Goal: Information Seeking & Learning: Learn about a topic

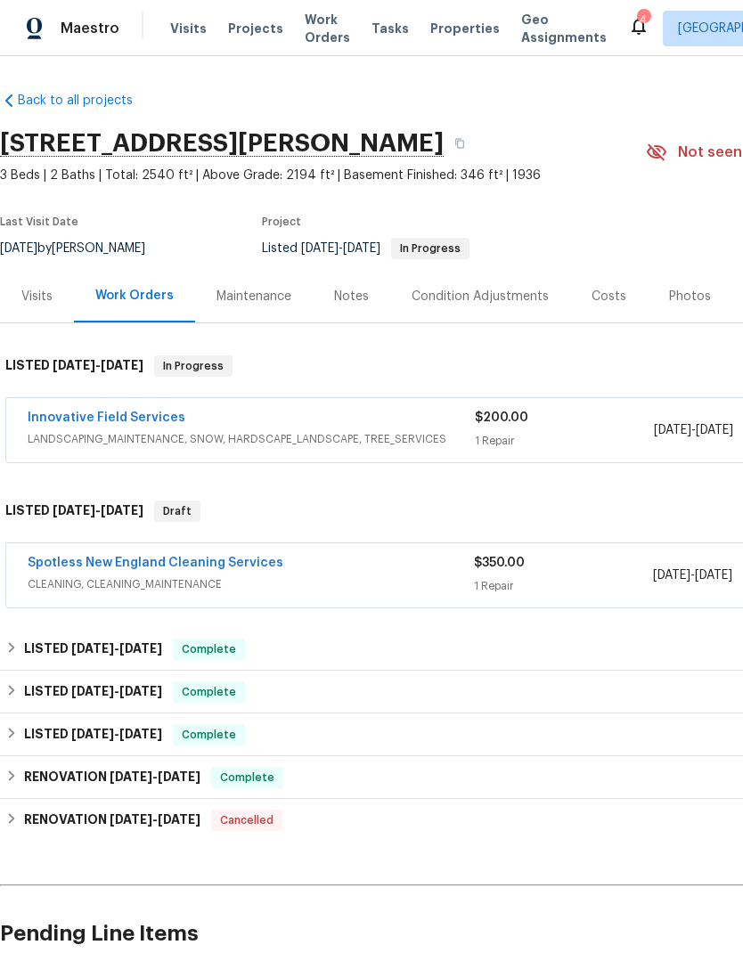
click at [430, 30] on span "Properties" at bounding box center [464, 29] width 69 height 18
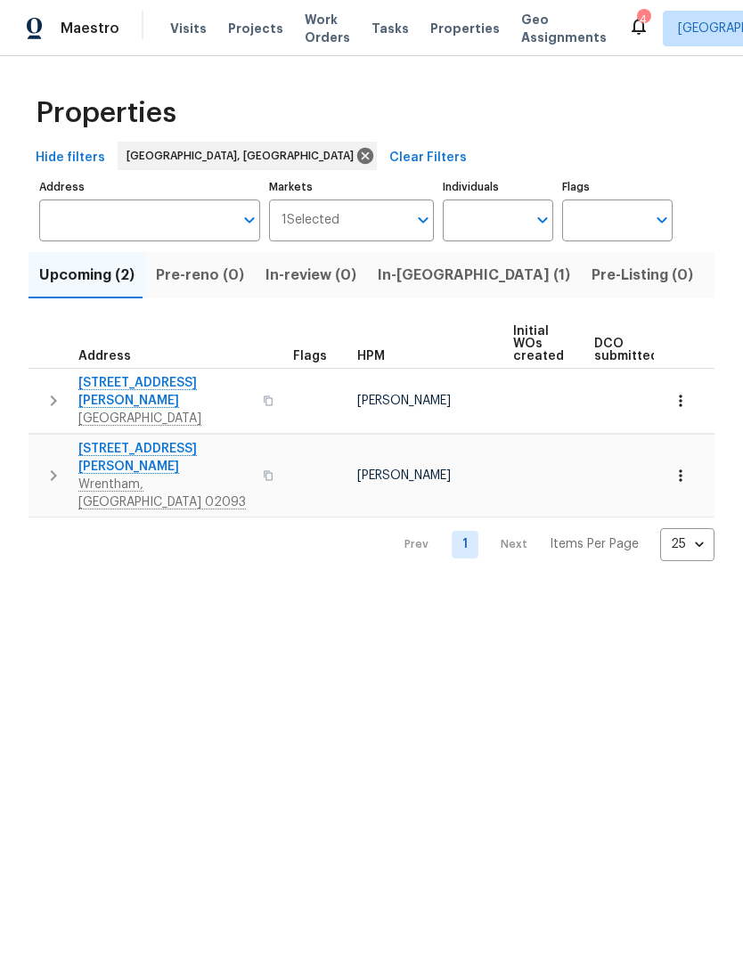
click at [396, 277] on span "In-reno (1)" at bounding box center [474, 275] width 192 height 25
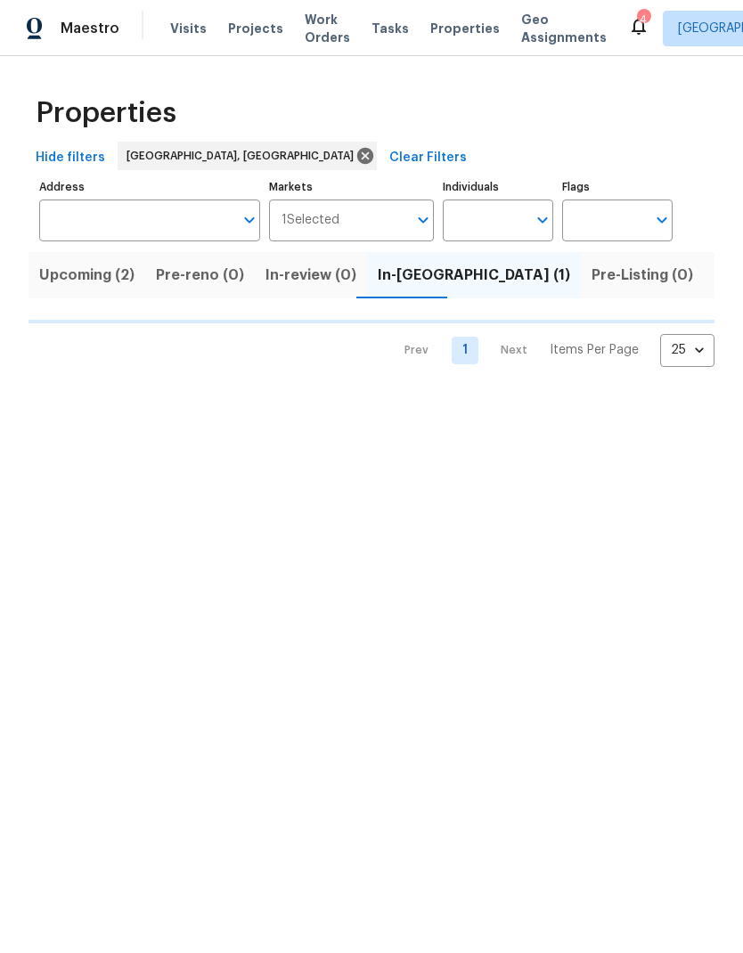
click at [591, 265] on span "Pre-Listing (0)" at bounding box center [642, 275] width 102 height 25
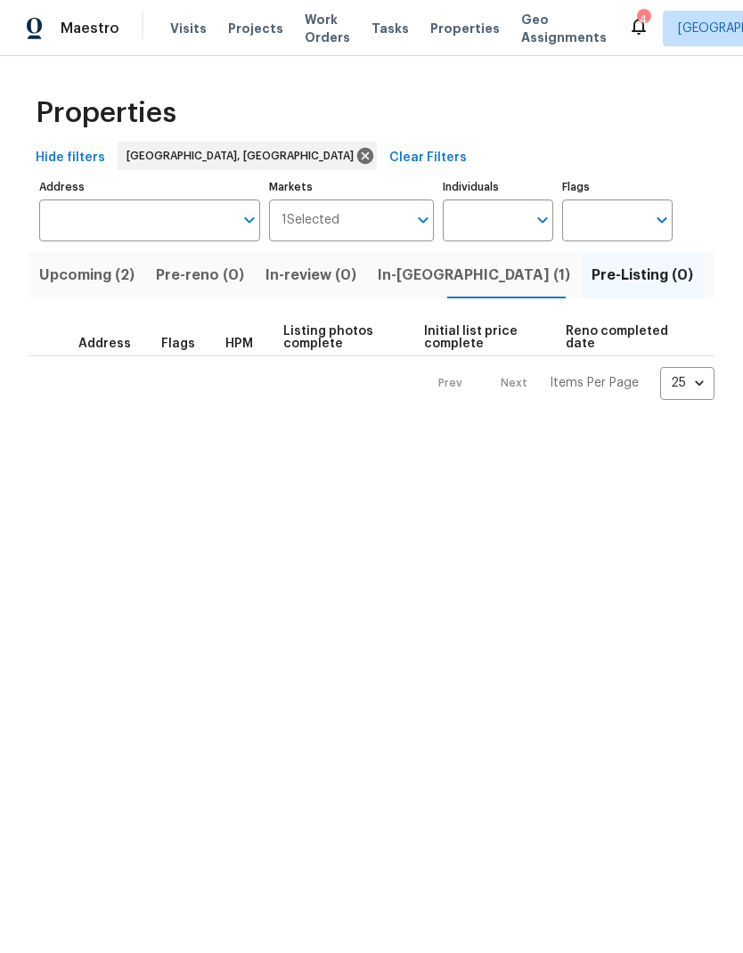
click at [714, 281] on span "Listed (14)" at bounding box center [751, 275] width 75 height 25
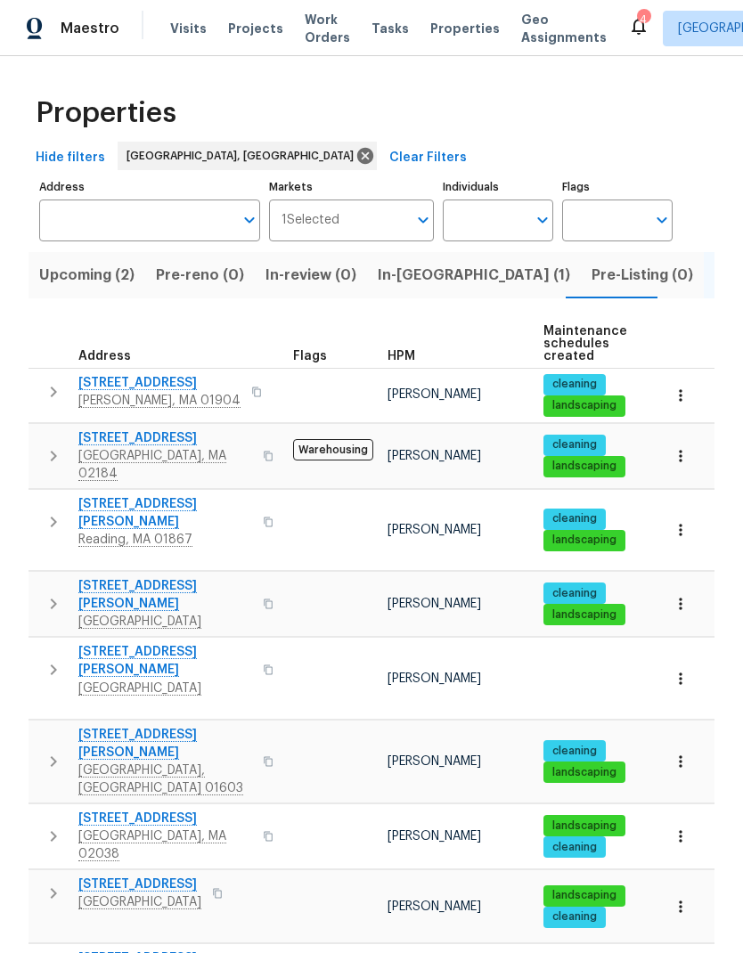
click at [167, 876] on span "1247 Central St" at bounding box center [139, 885] width 123 height 18
click at [137, 876] on span "1247 Central St" at bounding box center [139, 885] width 123 height 18
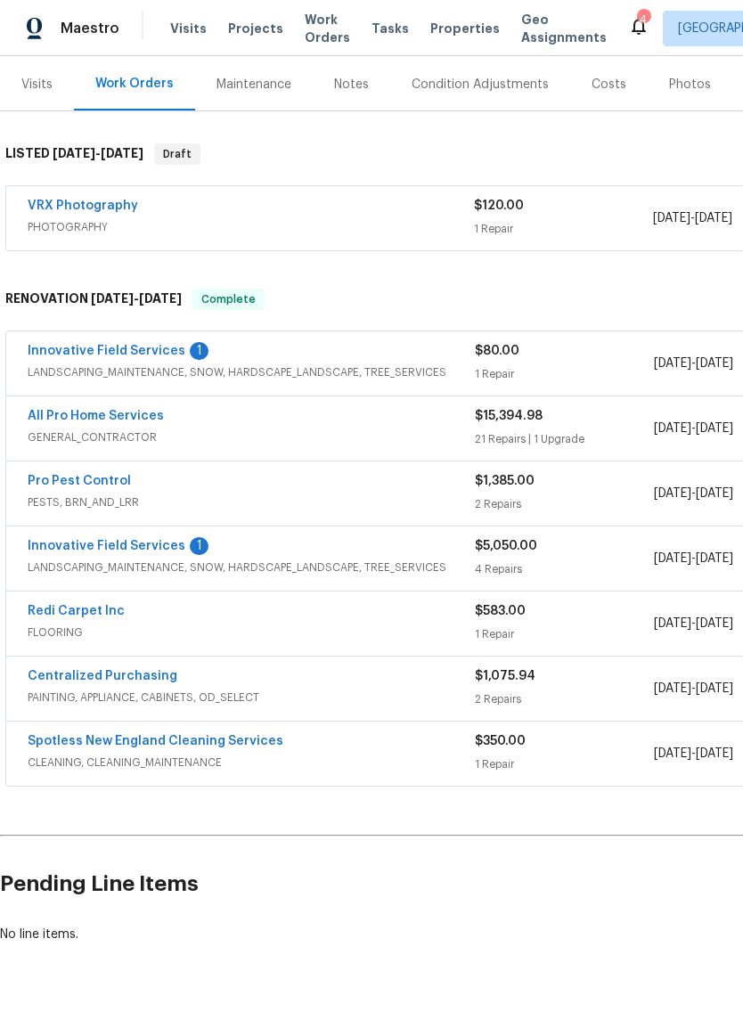
scroll to position [212, 0]
click at [151, 551] on link "Innovative Field Services" at bounding box center [107, 546] width 158 height 12
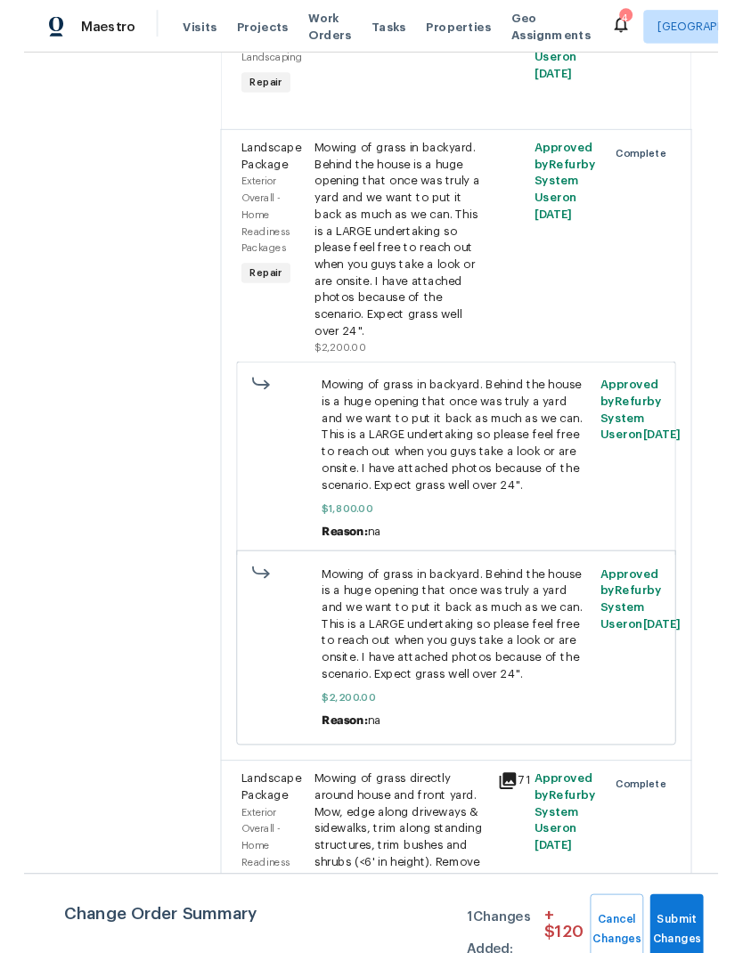
scroll to position [383, 0]
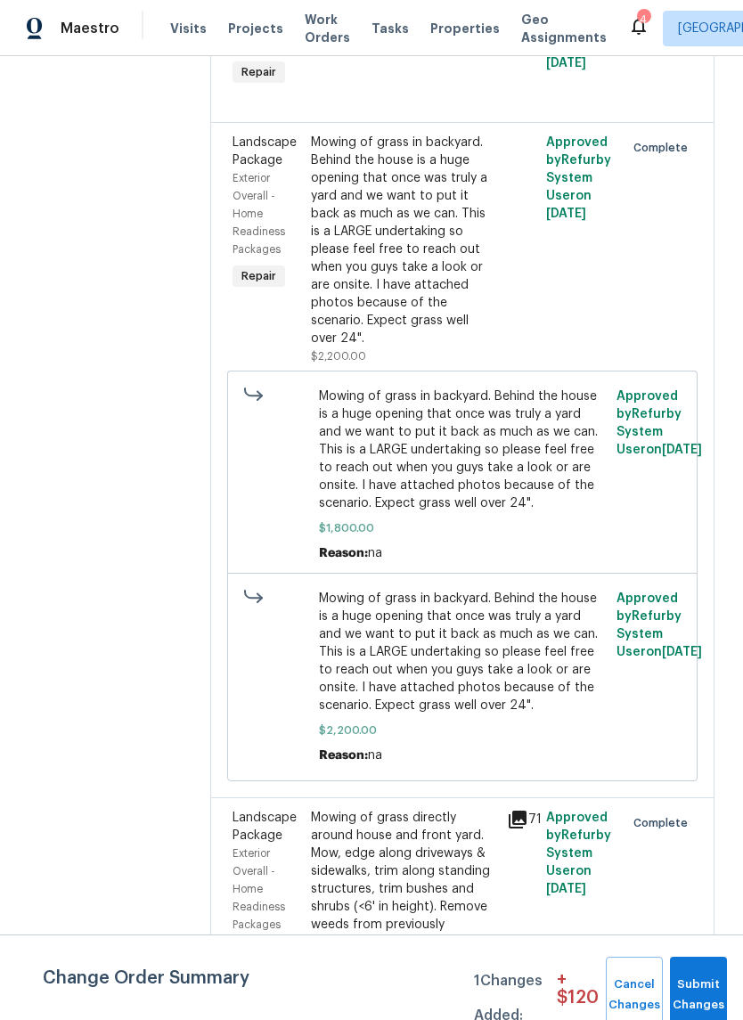
click at [442, 298] on div "Mowing of grass in backyard. Behind the house is a huge opening that once was t…" at bounding box center [403, 241] width 185 height 214
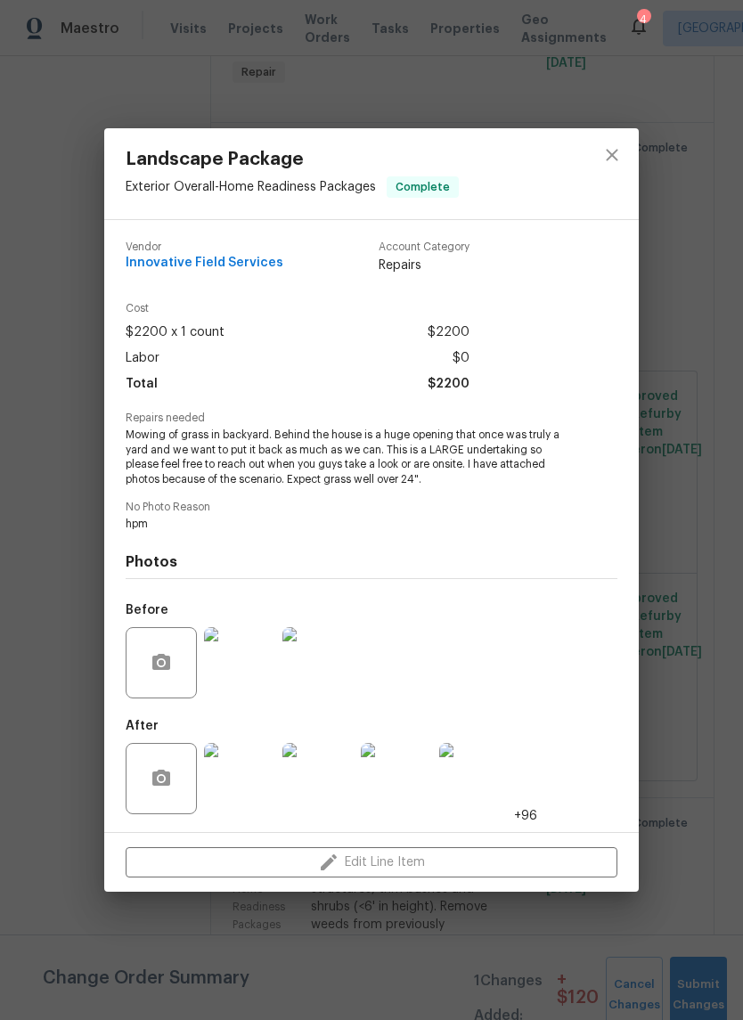
click at [246, 668] on img at bounding box center [239, 662] width 71 height 71
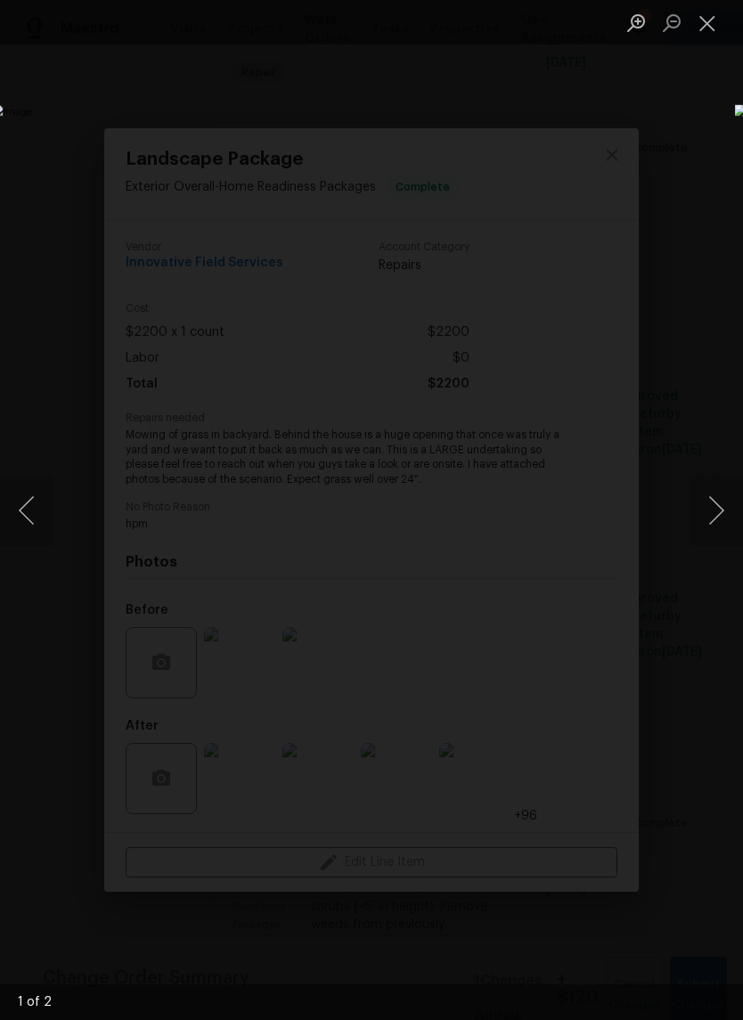
click at [708, 514] on button "Next image" at bounding box center [715, 510] width 53 height 71
click at [705, 19] on button "Close lightbox" at bounding box center [707, 22] width 36 height 31
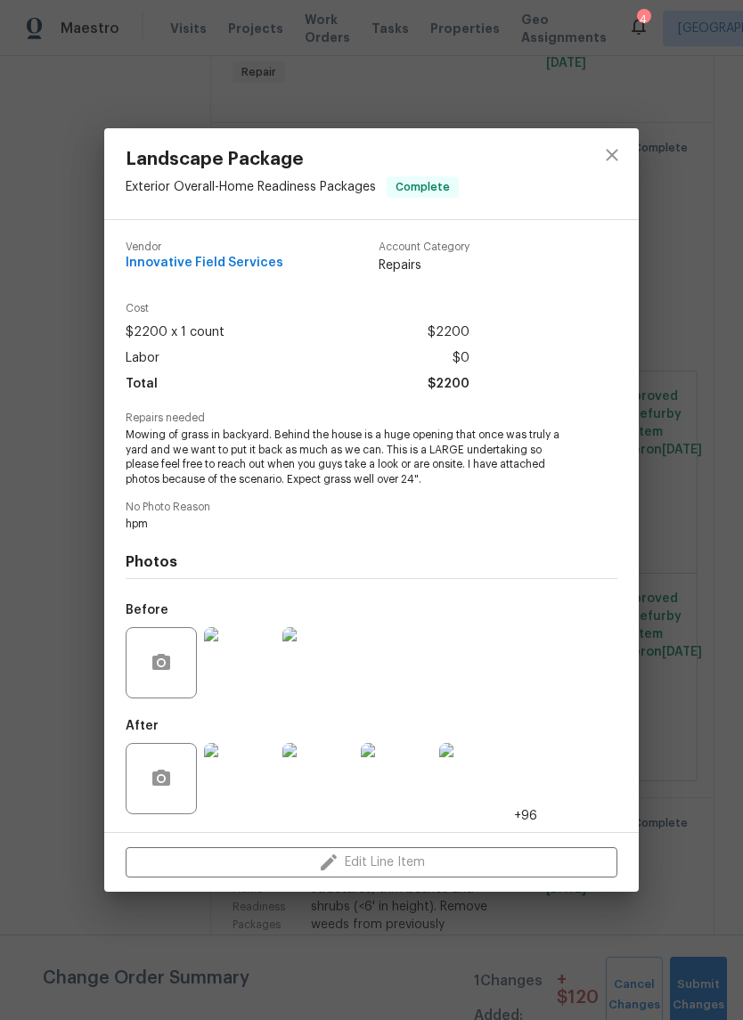
click at [247, 767] on img at bounding box center [239, 778] width 71 height 71
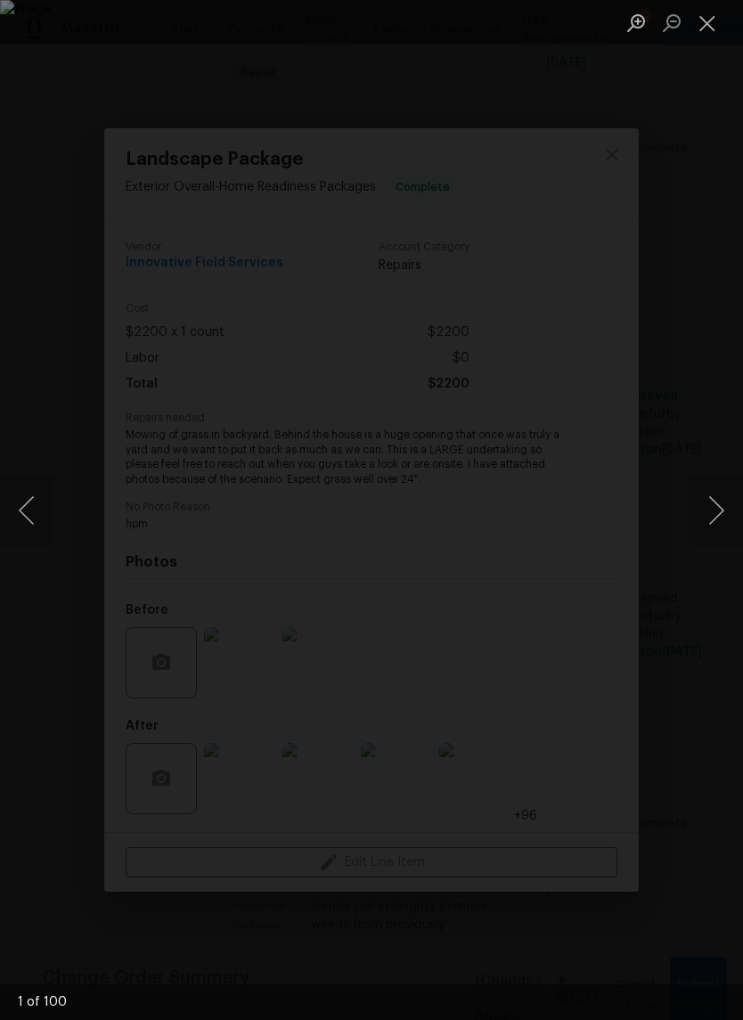
click at [713, 510] on button "Next image" at bounding box center [715, 510] width 53 height 71
click at [717, 519] on button "Next image" at bounding box center [715, 510] width 53 height 71
click at [708, 523] on button "Next image" at bounding box center [715, 510] width 53 height 71
click at [710, 20] on button "Close lightbox" at bounding box center [707, 22] width 36 height 31
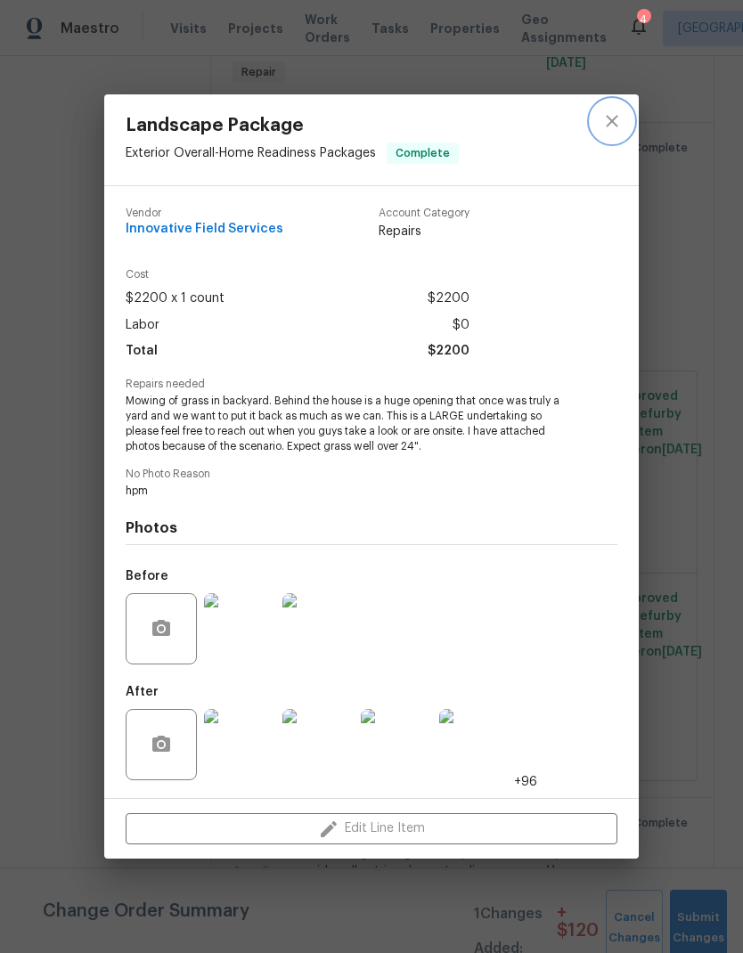
click at [611, 118] on icon "close" at bounding box center [612, 122] width 12 height 12
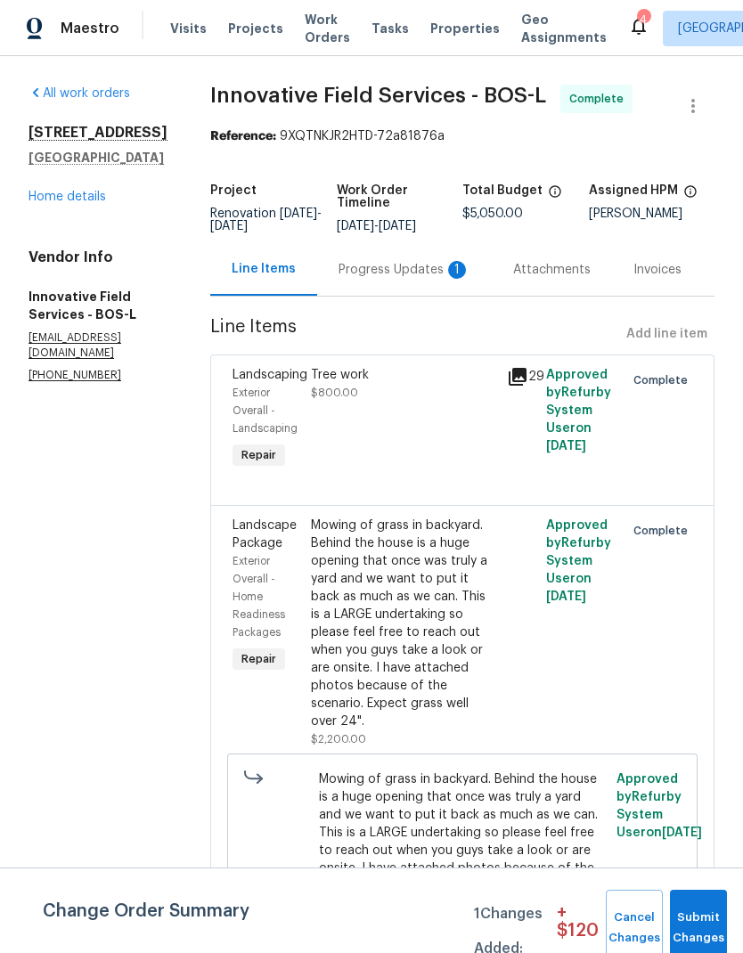
scroll to position [0, 0]
click at [76, 203] on link "Home details" at bounding box center [67, 197] width 77 height 12
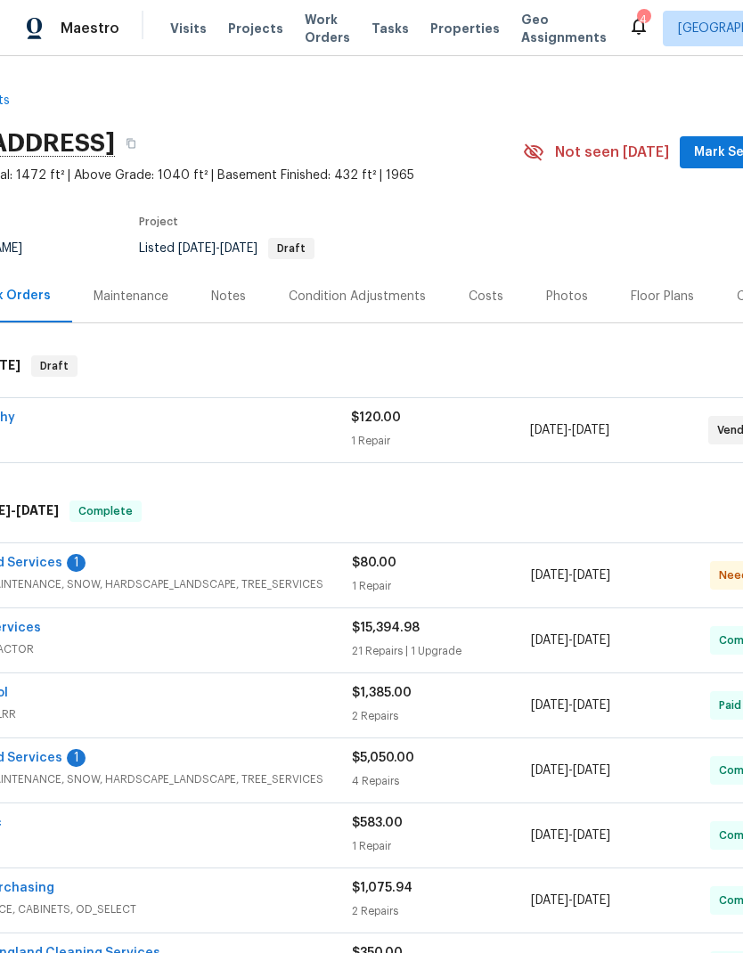
scroll to position [0, 123]
click at [546, 292] on div "Photos" at bounding box center [567, 297] width 42 height 18
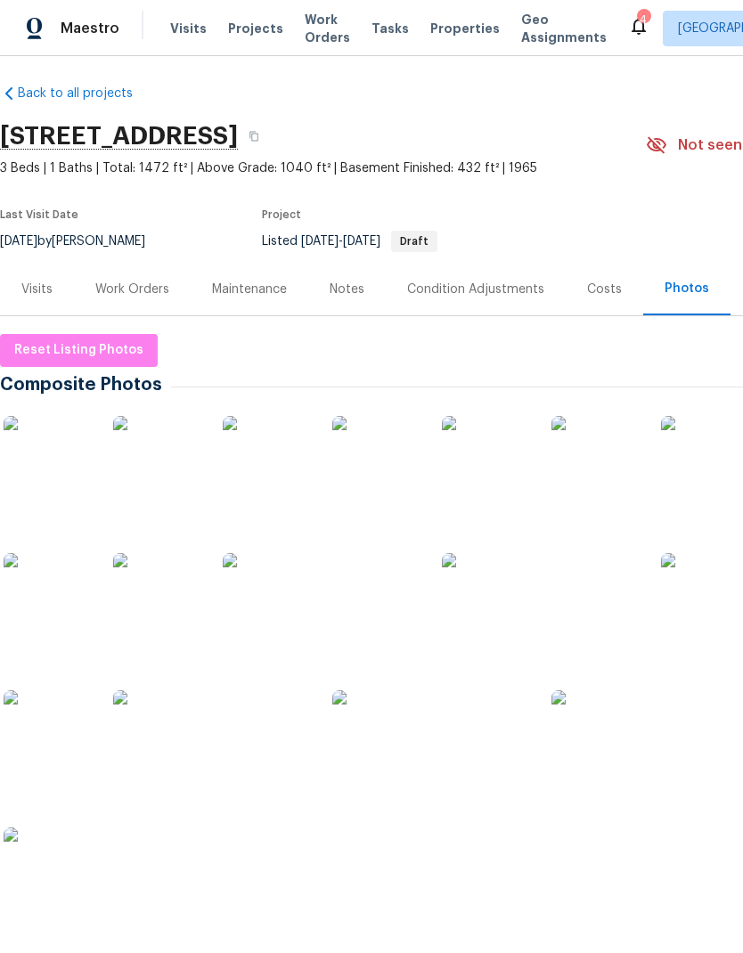
scroll to position [7, 0]
click at [477, 590] on img at bounding box center [486, 597] width 89 height 89
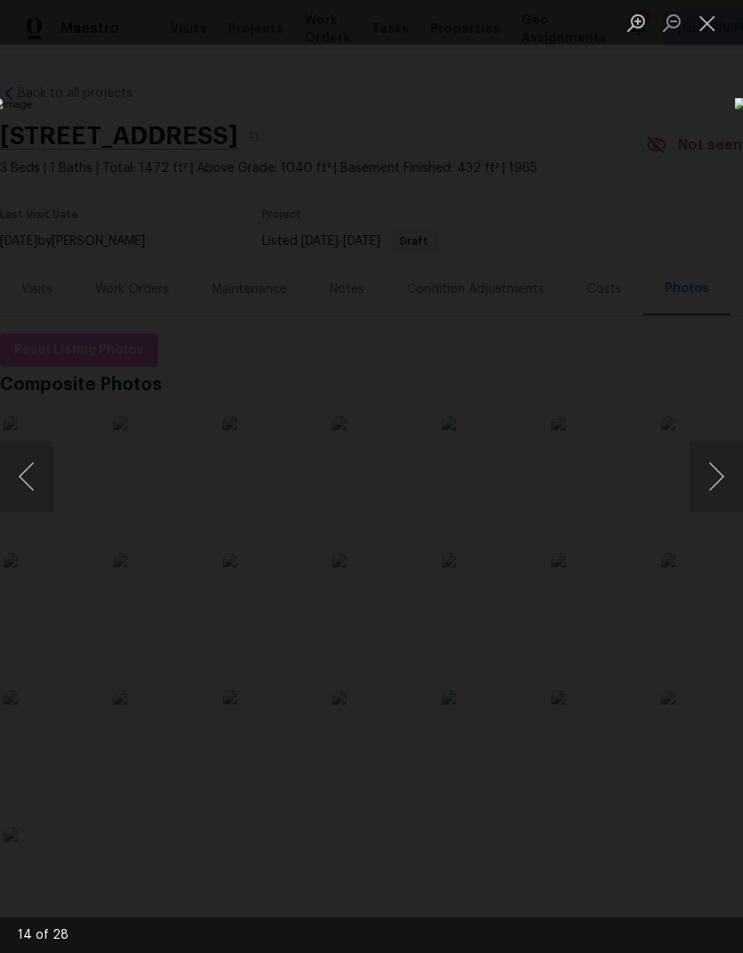
click at [694, 478] on button "Next image" at bounding box center [715, 476] width 53 height 71
click at [711, 483] on button "Next image" at bounding box center [715, 476] width 53 height 71
click at [718, 482] on button "Next image" at bounding box center [715, 476] width 53 height 71
click at [705, 474] on button "Next image" at bounding box center [715, 476] width 53 height 71
click at [713, 467] on button "Next image" at bounding box center [715, 476] width 53 height 71
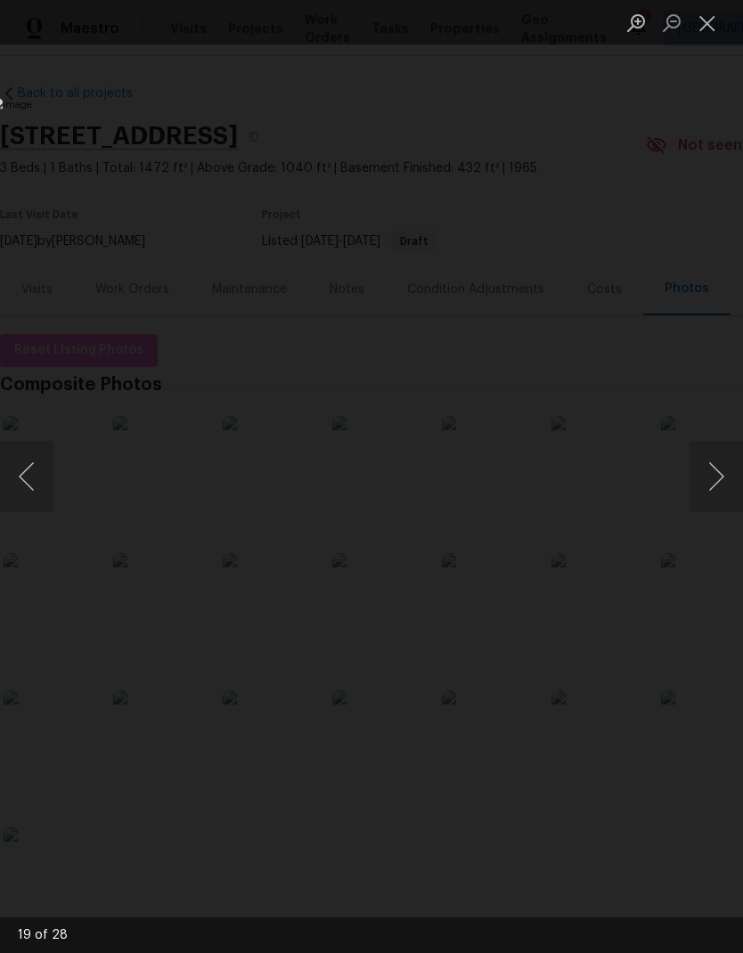
click at [713, 469] on button "Next image" at bounding box center [715, 476] width 53 height 71
click at [711, 475] on button "Next image" at bounding box center [715, 476] width 53 height 71
click at [722, 472] on button "Next image" at bounding box center [715, 476] width 53 height 71
click at [714, 477] on button "Next image" at bounding box center [715, 476] width 53 height 71
click at [710, 472] on button "Next image" at bounding box center [715, 476] width 53 height 71
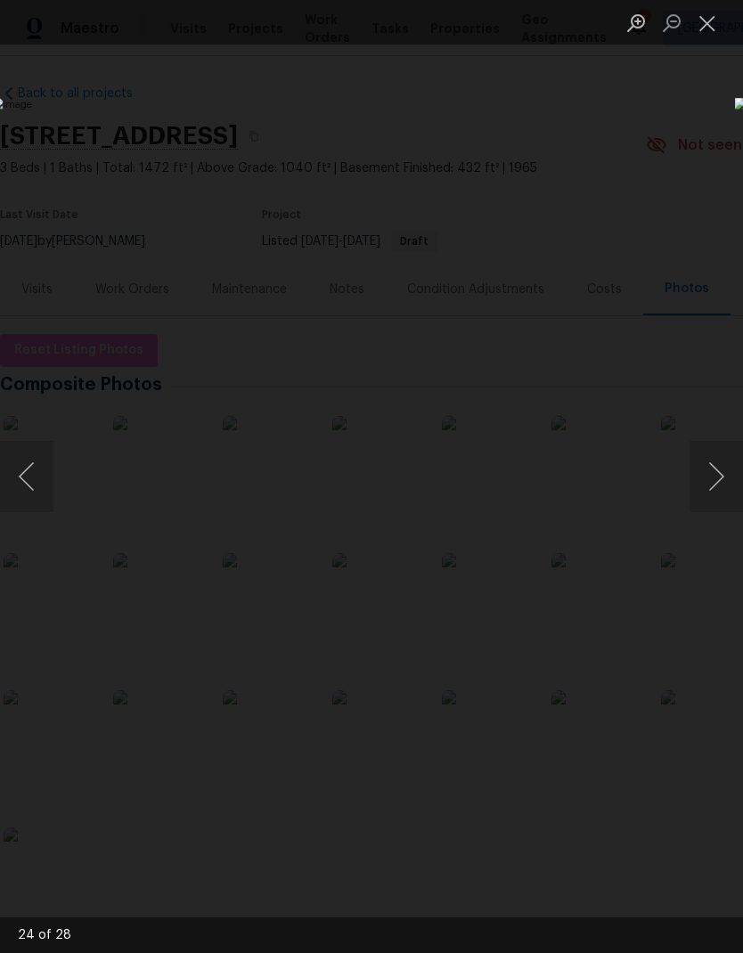
click at [713, 461] on button "Next image" at bounding box center [715, 476] width 53 height 71
click at [718, 496] on button "Next image" at bounding box center [715, 476] width 53 height 71
click at [710, 493] on button "Next image" at bounding box center [715, 476] width 53 height 71
click at [720, 476] on button "Next image" at bounding box center [715, 476] width 53 height 71
click at [714, 480] on button "Next image" at bounding box center [715, 476] width 53 height 71
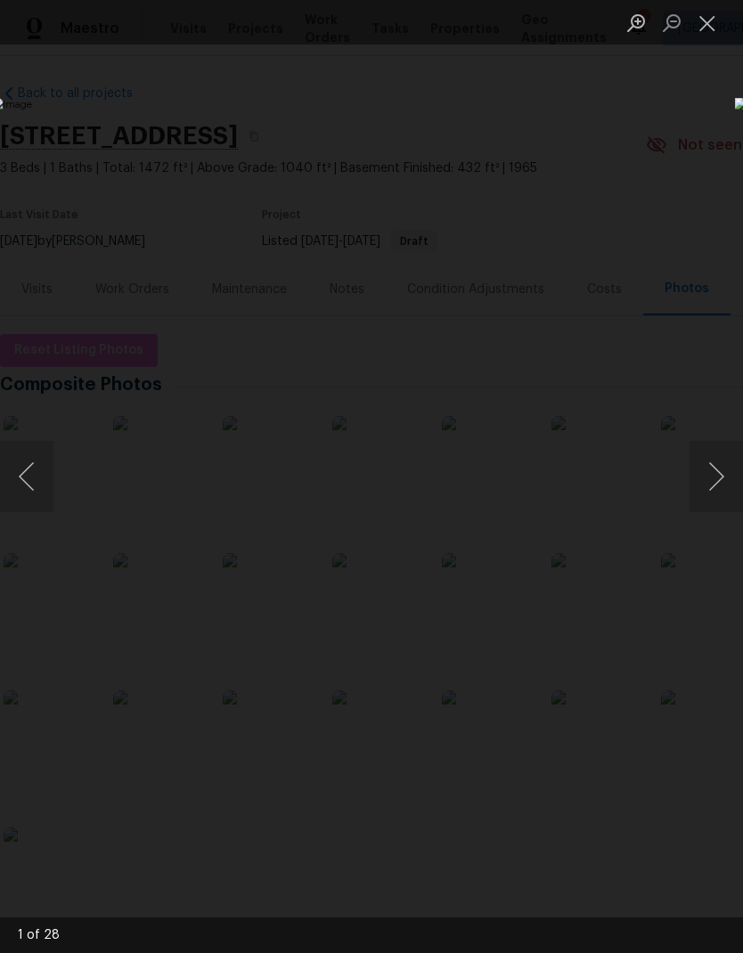
click at [718, 483] on button "Next image" at bounding box center [715, 476] width 53 height 71
click at [717, 466] on button "Next image" at bounding box center [715, 476] width 53 height 71
click at [708, 473] on button "Next image" at bounding box center [715, 476] width 53 height 71
click at [33, 476] on button "Previous image" at bounding box center [26, 476] width 53 height 71
click at [41, 480] on button "Previous image" at bounding box center [26, 476] width 53 height 71
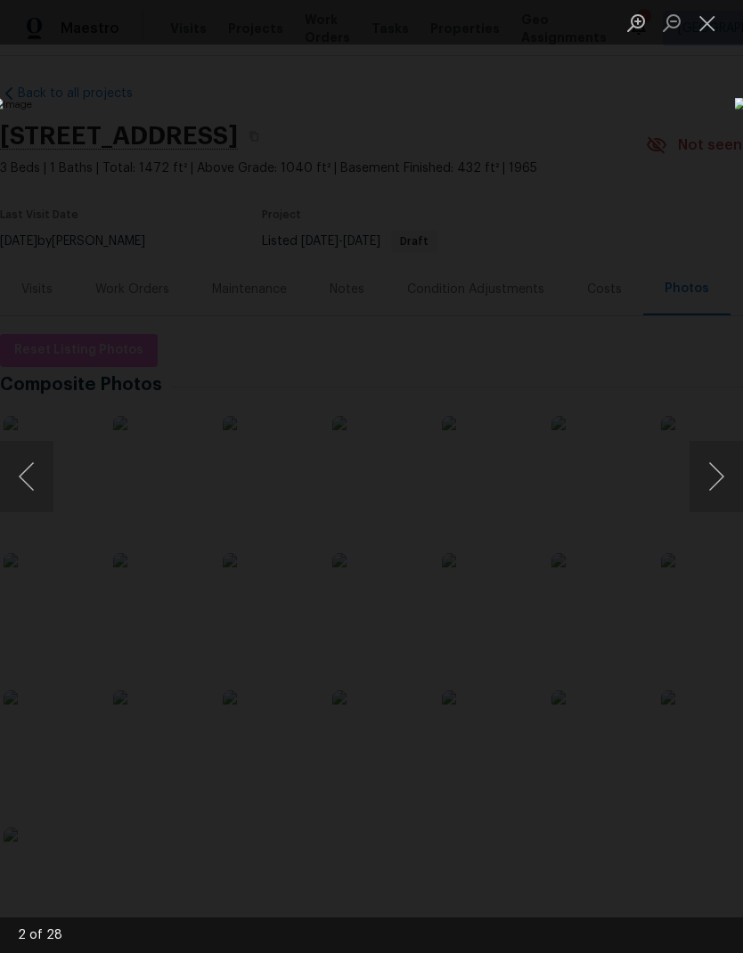
click at [30, 469] on button "Previous image" at bounding box center [26, 476] width 53 height 71
click at [719, 470] on button "Next image" at bounding box center [715, 476] width 53 height 71
click at [28, 475] on button "Previous image" at bounding box center [26, 476] width 53 height 71
click at [720, 476] on button "Next image" at bounding box center [715, 476] width 53 height 71
click at [717, 473] on button "Next image" at bounding box center [715, 476] width 53 height 71
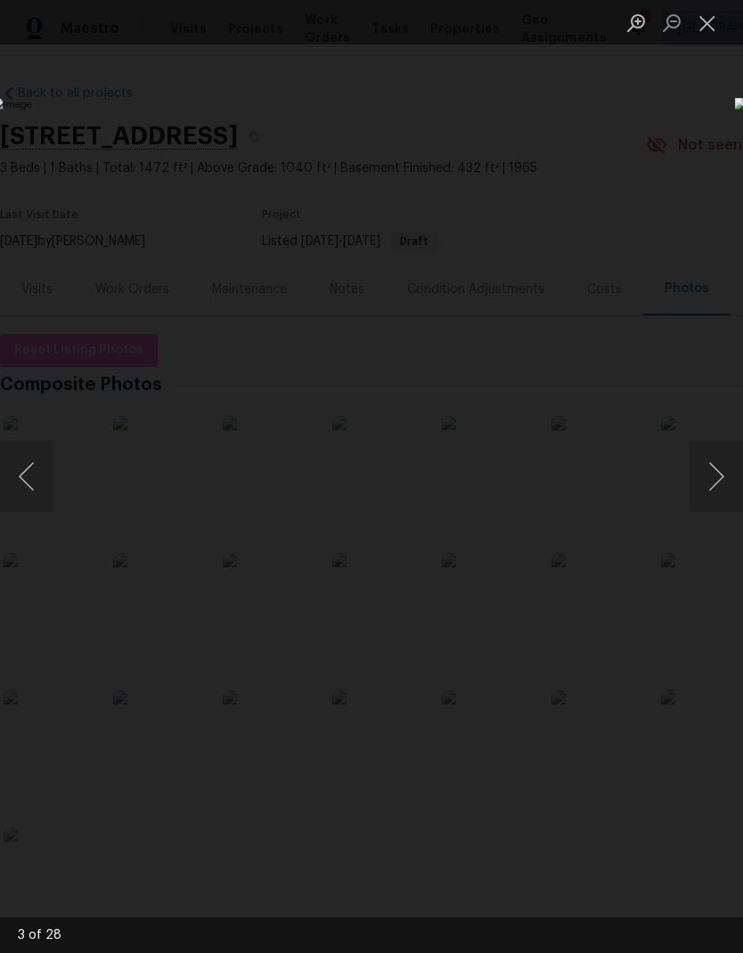
click at [714, 469] on button "Next image" at bounding box center [715, 476] width 53 height 71
click at [697, 32] on button "Close lightbox" at bounding box center [707, 22] width 36 height 31
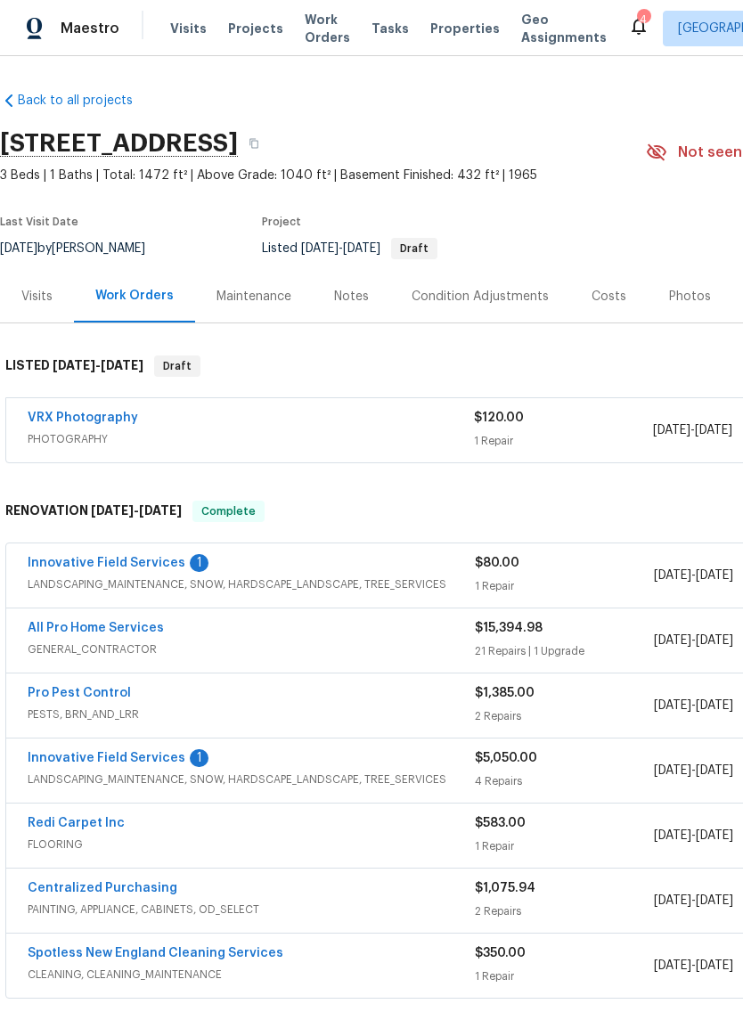
click at [452, 289] on div "Condition Adjustments" at bounding box center [480, 297] width 137 height 18
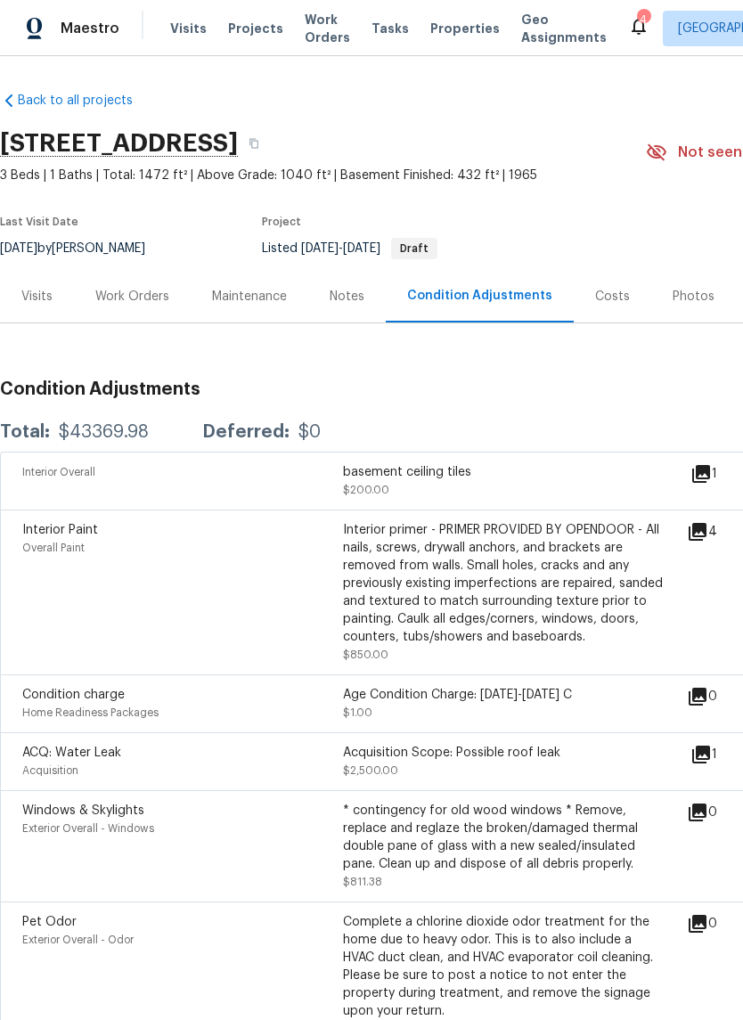
click at [599, 298] on div "Costs" at bounding box center [612, 297] width 35 height 18
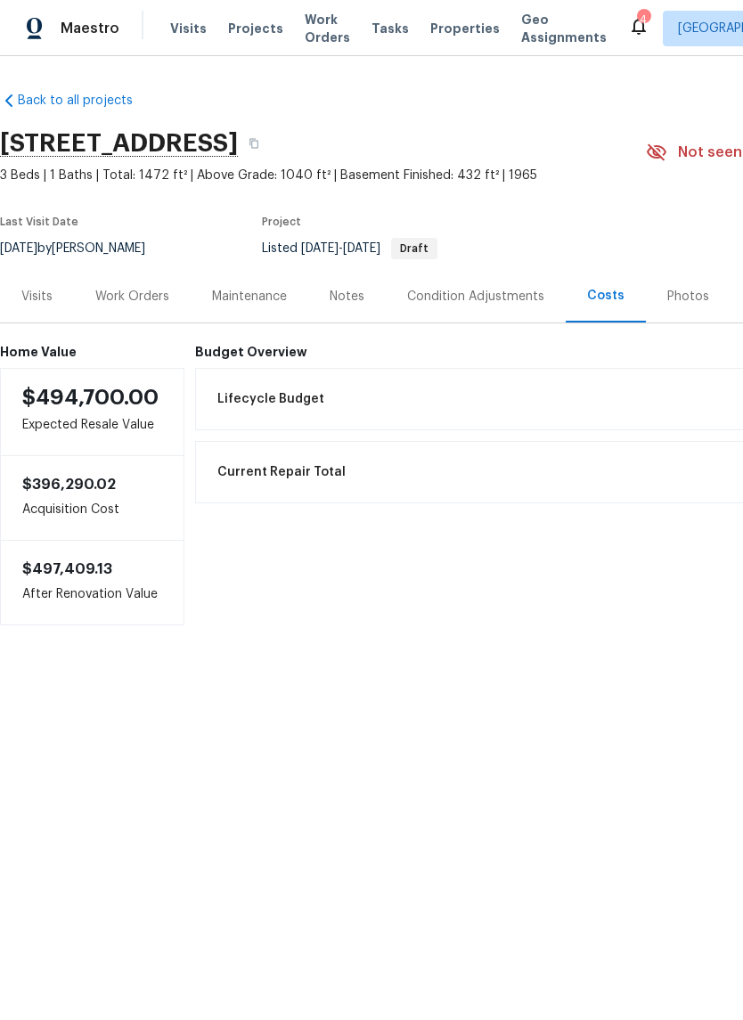
click at [115, 302] on div "Work Orders" at bounding box center [132, 297] width 74 height 18
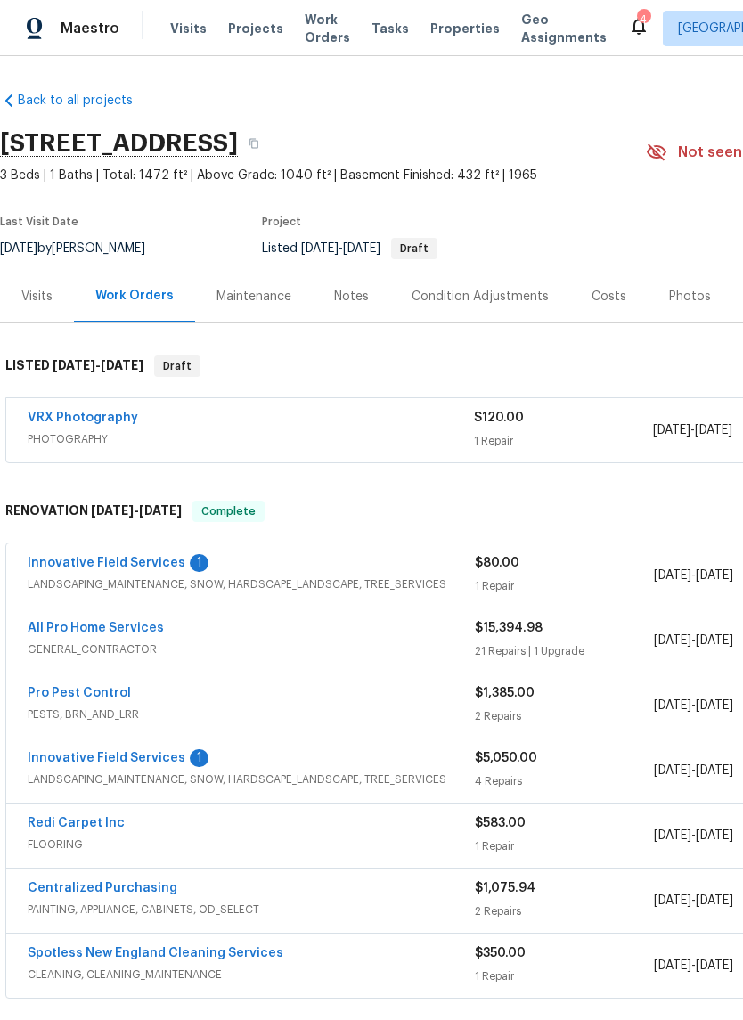
click at [589, 306] on div "Costs" at bounding box center [608, 296] width 77 height 53
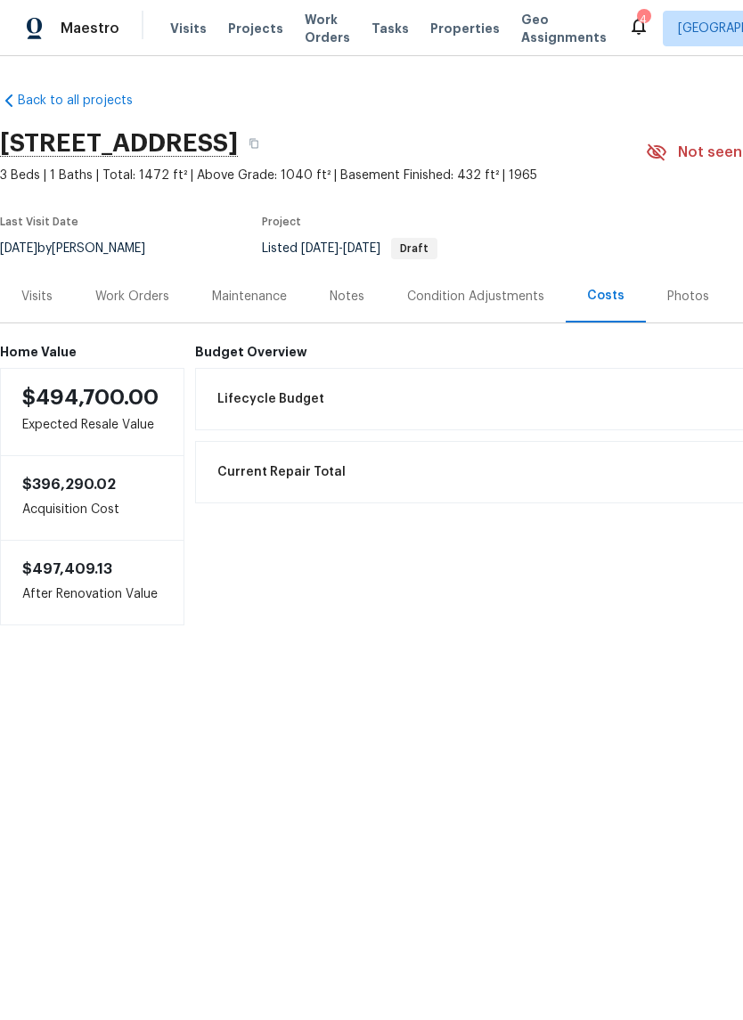
click at [481, 302] on div "Condition Adjustments" at bounding box center [475, 297] width 137 height 18
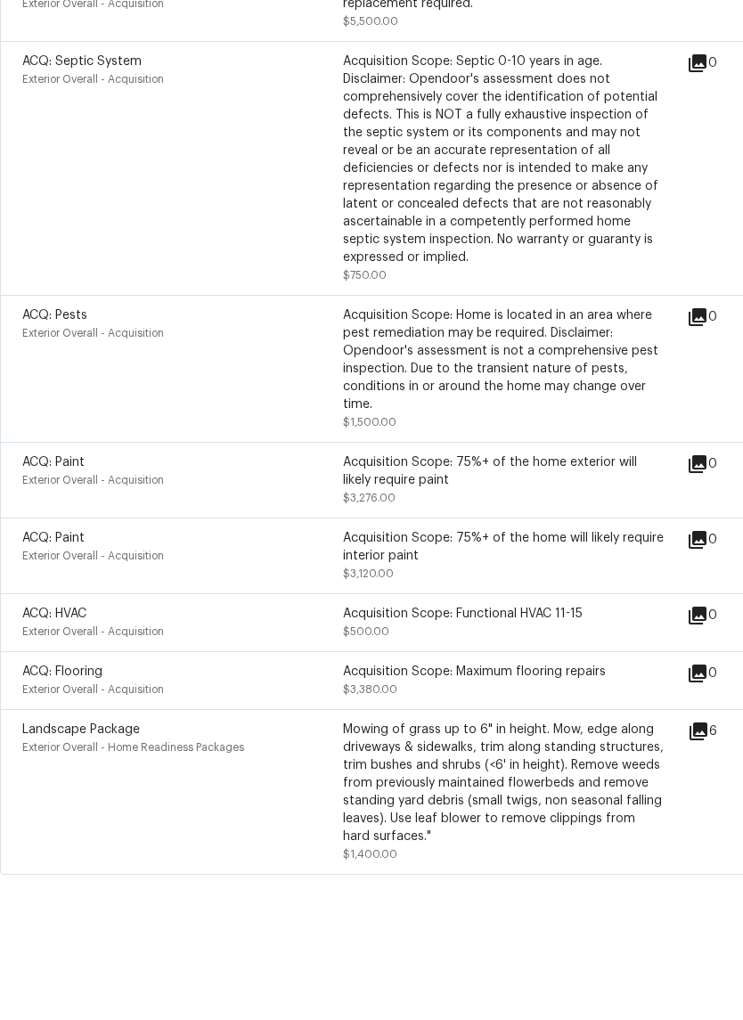
scroll to position [1090, 0]
click at [573, 731] on div "Acquisition Scope: Maximum flooring repairs" at bounding box center [503, 740] width 321 height 18
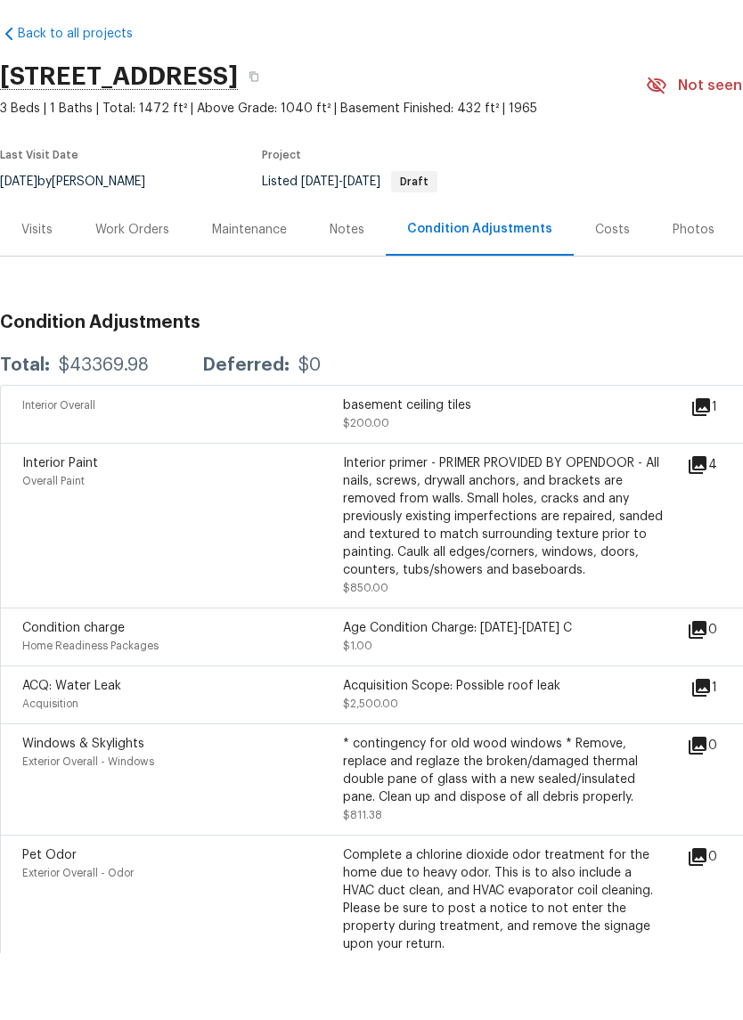
scroll to position [0, 0]
click at [126, 270] on div "Work Orders" at bounding box center [132, 296] width 117 height 53
